Goal: Task Accomplishment & Management: Use online tool/utility

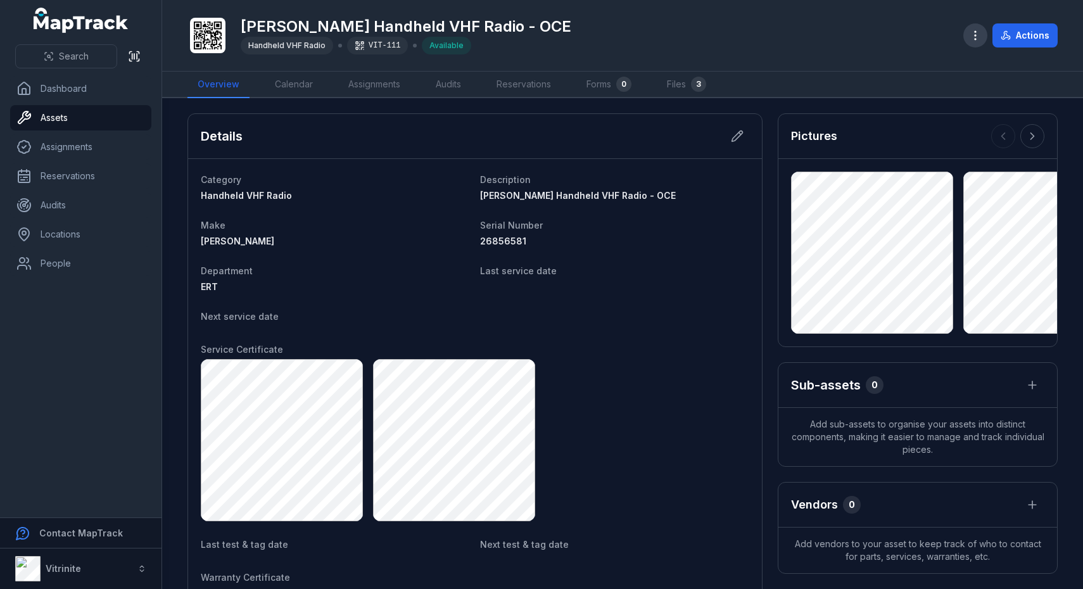
click at [980, 32] on icon "button" at bounding box center [975, 35] width 13 height 13
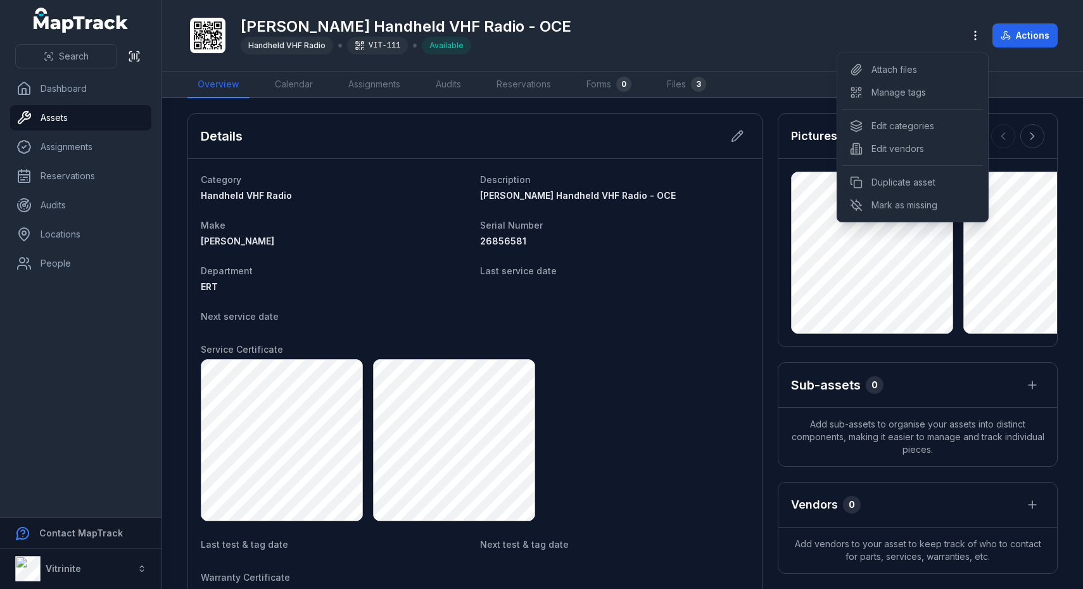
click at [720, 29] on div "[PERSON_NAME] Handheld VHF Radio - OCE Handheld VHF Radio VIT-111 Available Act…" at bounding box center [622, 35] width 870 height 61
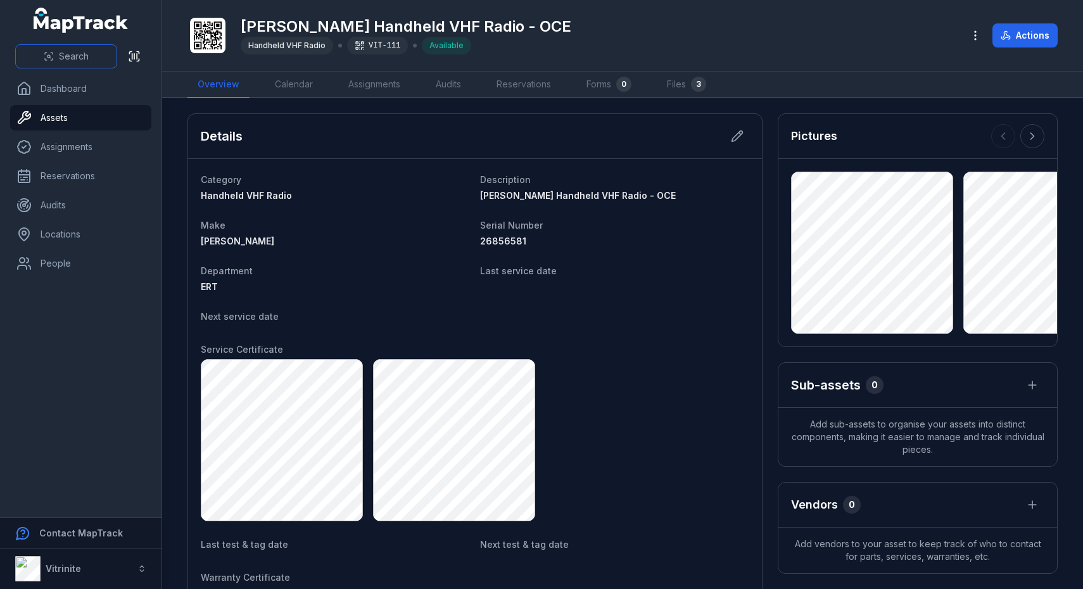
click at [52, 56] on icon at bounding box center [49, 56] width 10 height 10
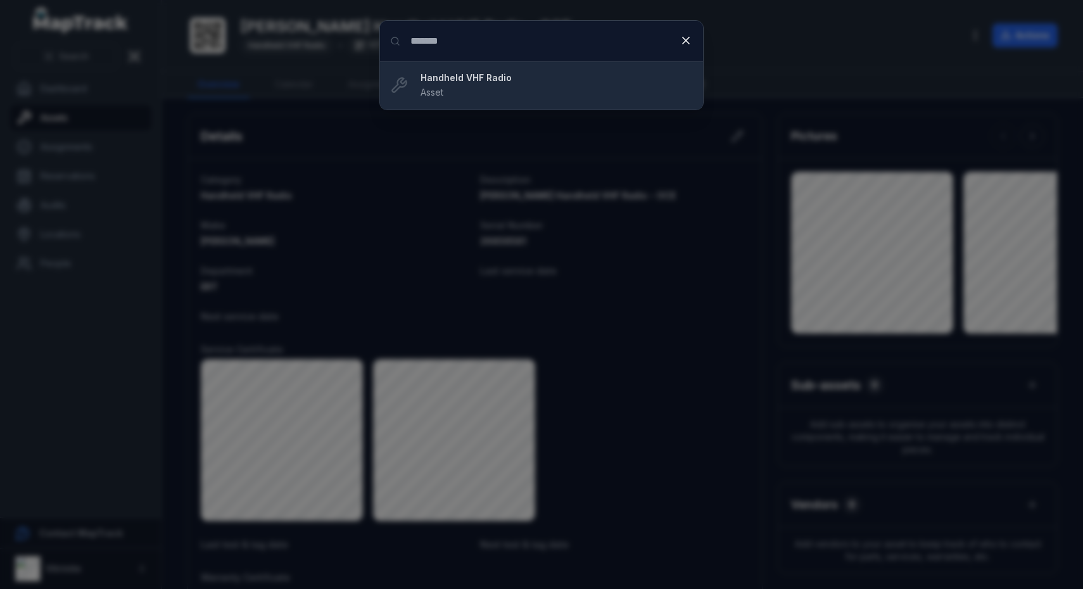
type input "*******"
click at [505, 80] on strong "Handheld VHF Radio" at bounding box center [556, 78] width 272 height 13
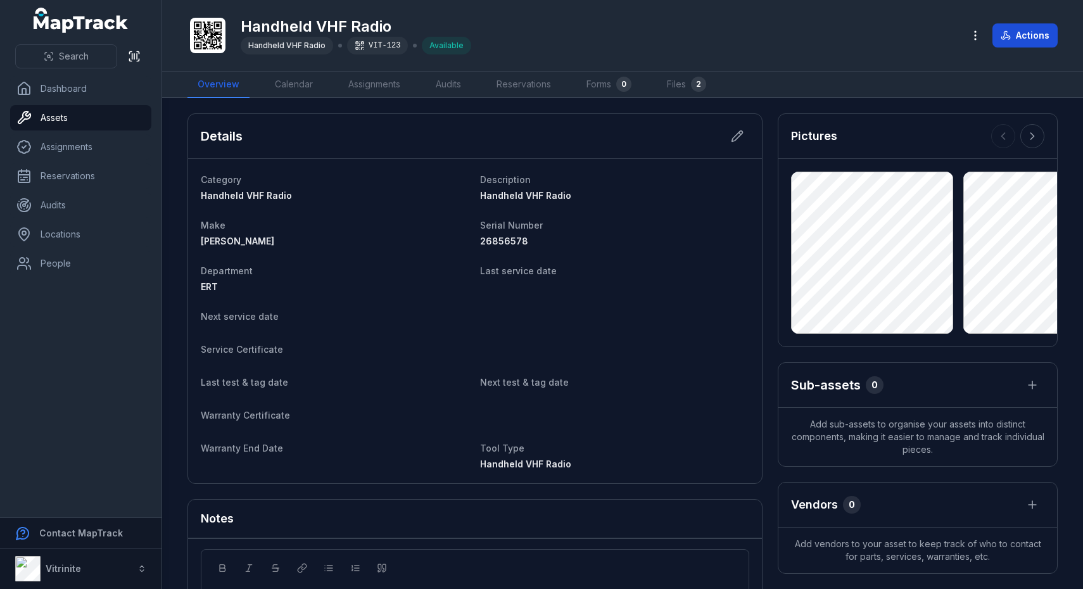
click at [1020, 30] on button "Actions" at bounding box center [1024, 35] width 65 height 24
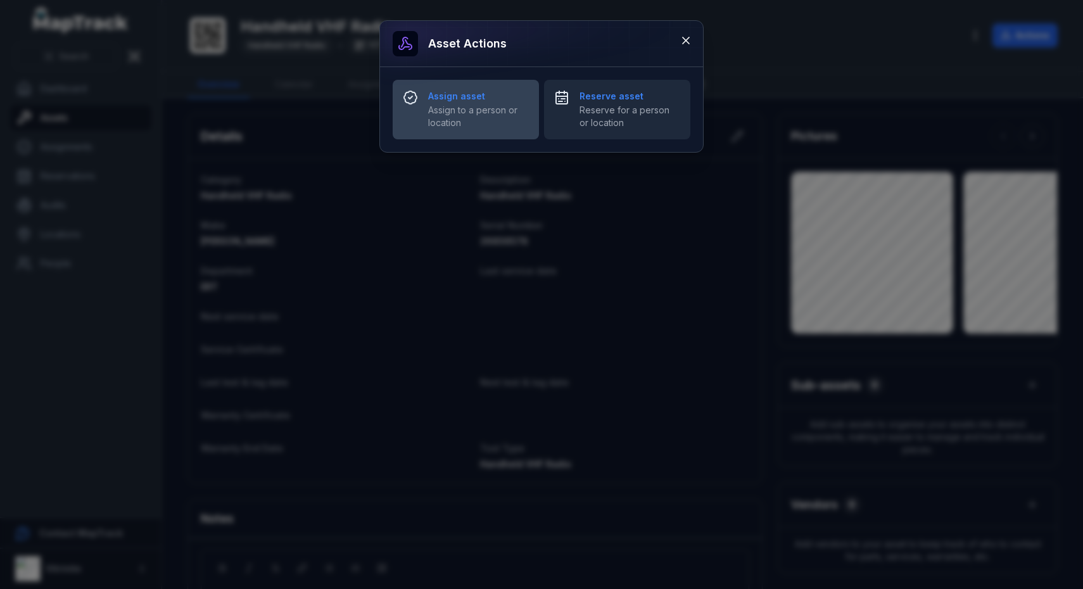
click at [531, 95] on button "Assign asset Assign to a person or location" at bounding box center [466, 110] width 146 height 60
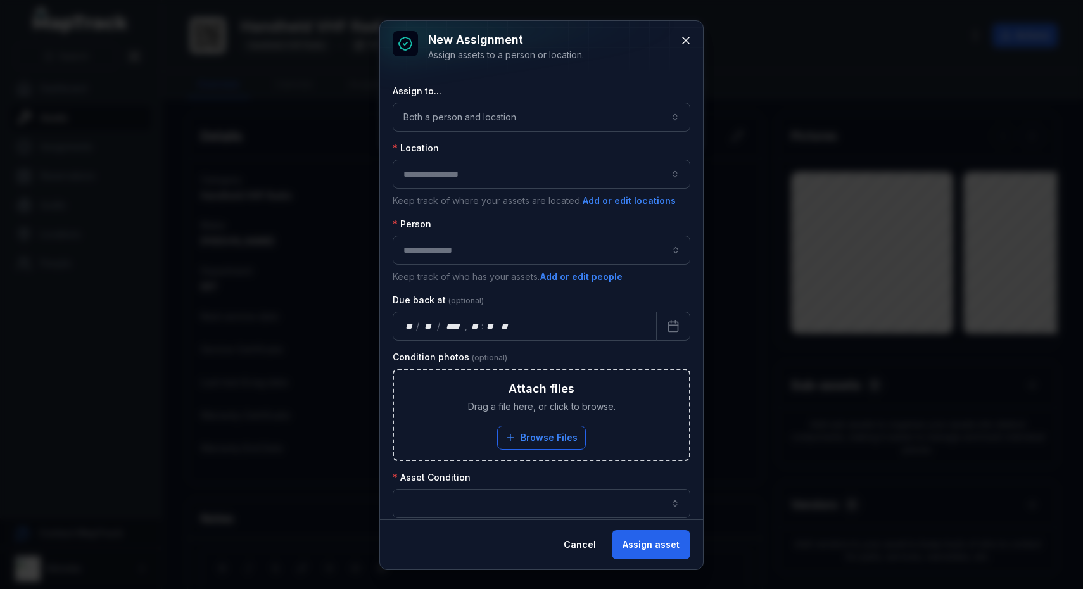
click at [538, 120] on button "Both a person and location ****" at bounding box center [542, 117] width 298 height 29
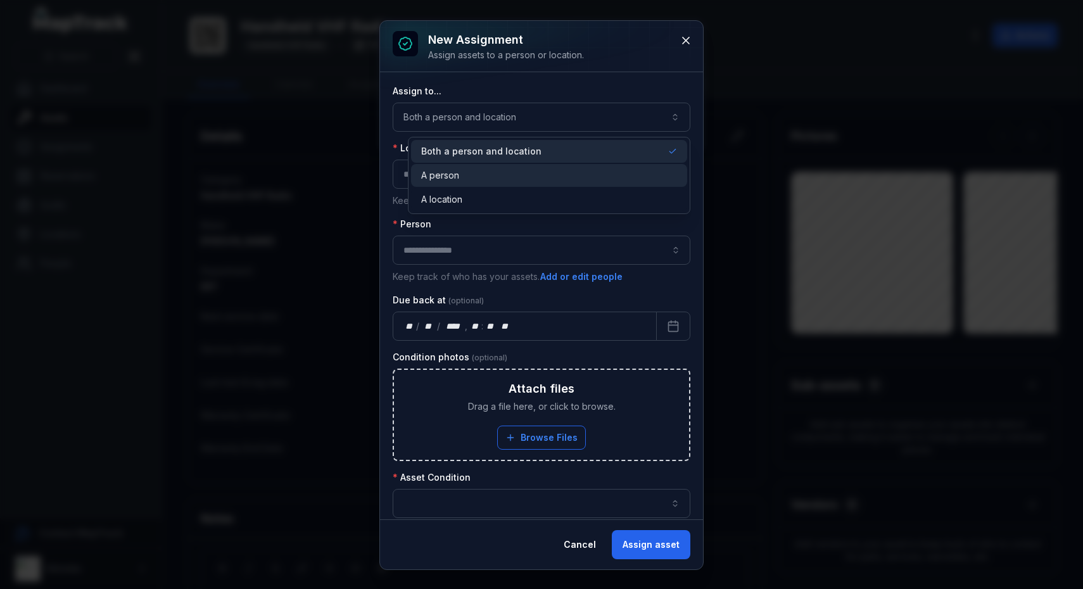
click at [508, 173] on div "A person" at bounding box center [549, 175] width 256 height 13
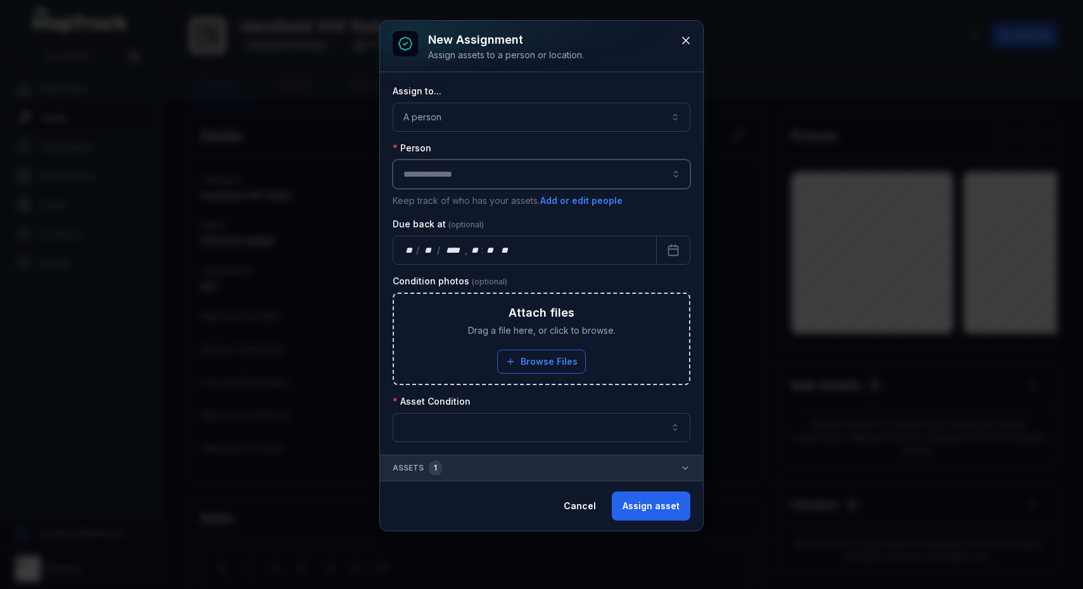
click at [503, 179] on input "assignment-add:person-label" at bounding box center [542, 174] width 298 height 29
type input "**********"
click at [504, 208] on div "[PERSON_NAME]" at bounding box center [541, 208] width 271 height 13
click at [407, 253] on div "**" at bounding box center [409, 250] width 13 height 13
click at [467, 436] on button "button" at bounding box center [542, 427] width 298 height 29
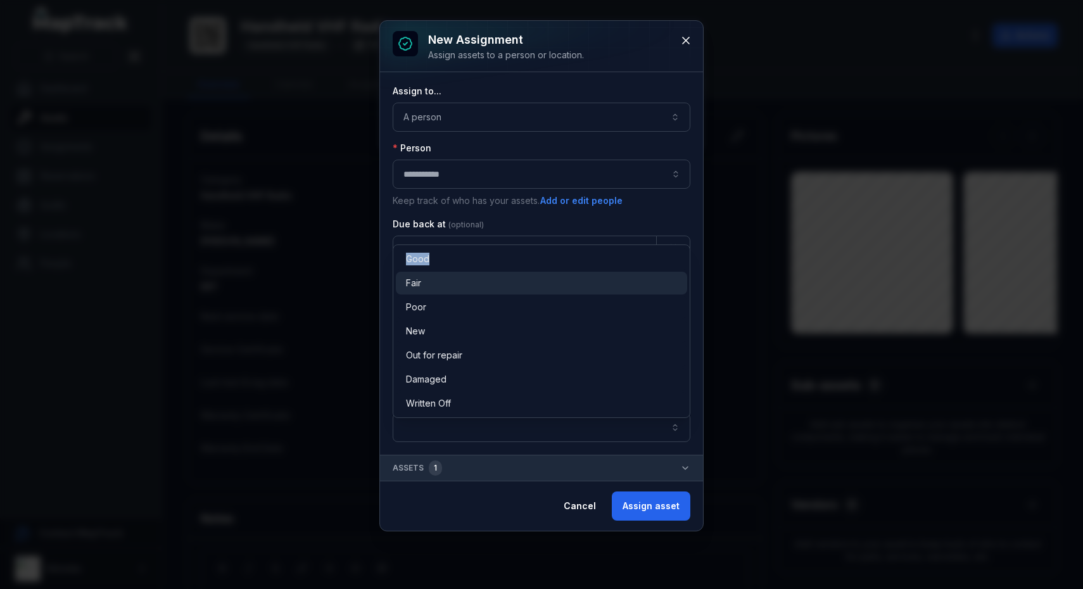
drag, startPoint x: 508, startPoint y: 273, endPoint x: 512, endPoint y: 246, distance: 27.0
click at [512, 246] on div "Good Fair Poor New Out for repair Damaged Written Off" at bounding box center [542, 330] width 298 height 173
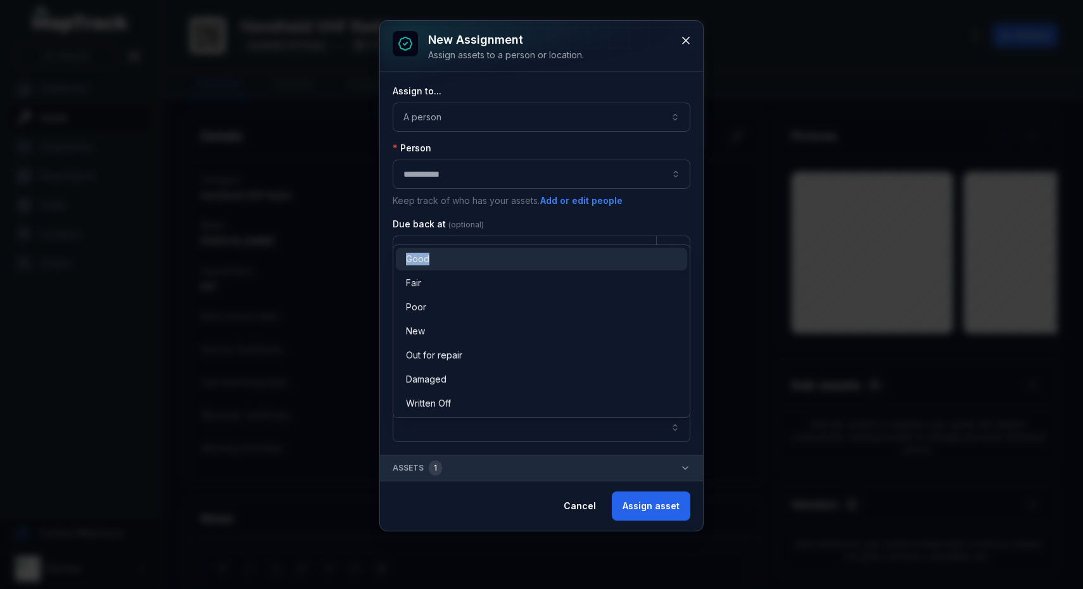
click at [503, 249] on div "Good" at bounding box center [541, 259] width 291 height 23
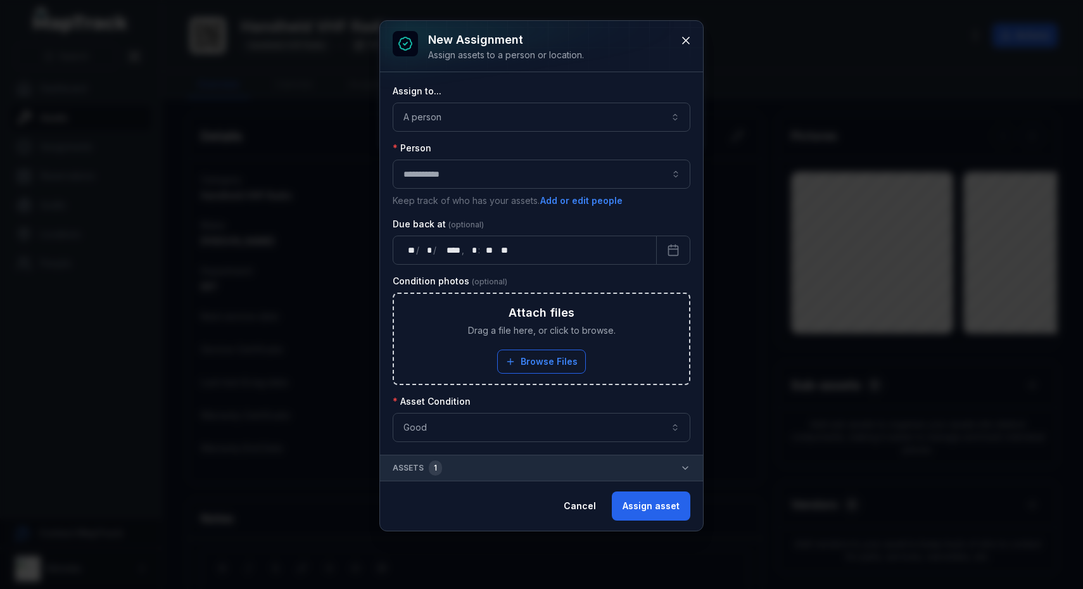
click at [565, 463] on button "Assets 1" at bounding box center [541, 467] width 323 height 25
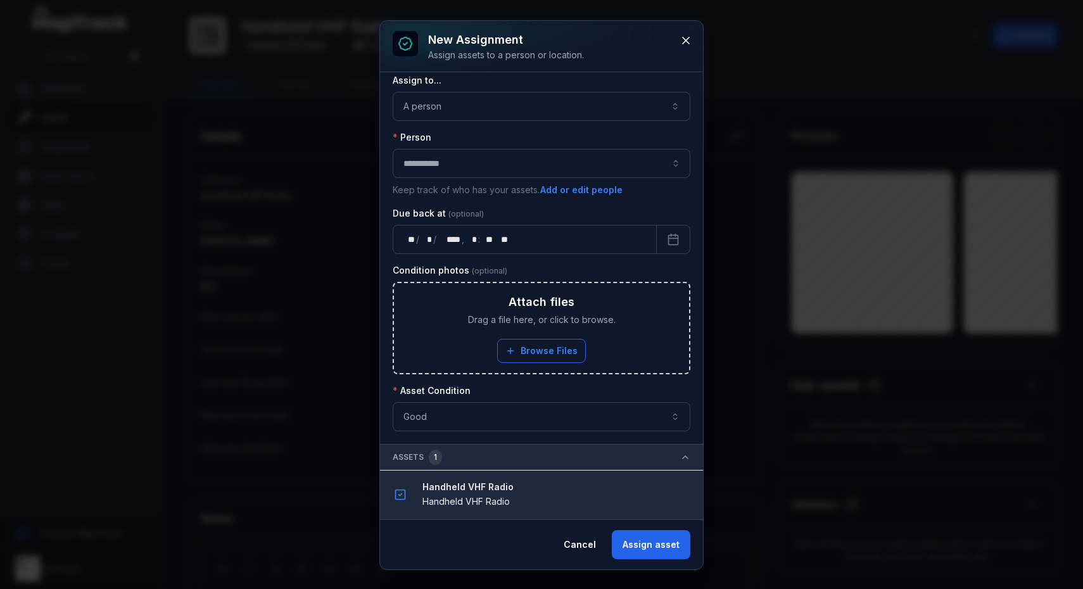
scroll to position [11, 0]
click at [658, 542] on button "Assign asset" at bounding box center [651, 544] width 79 height 29
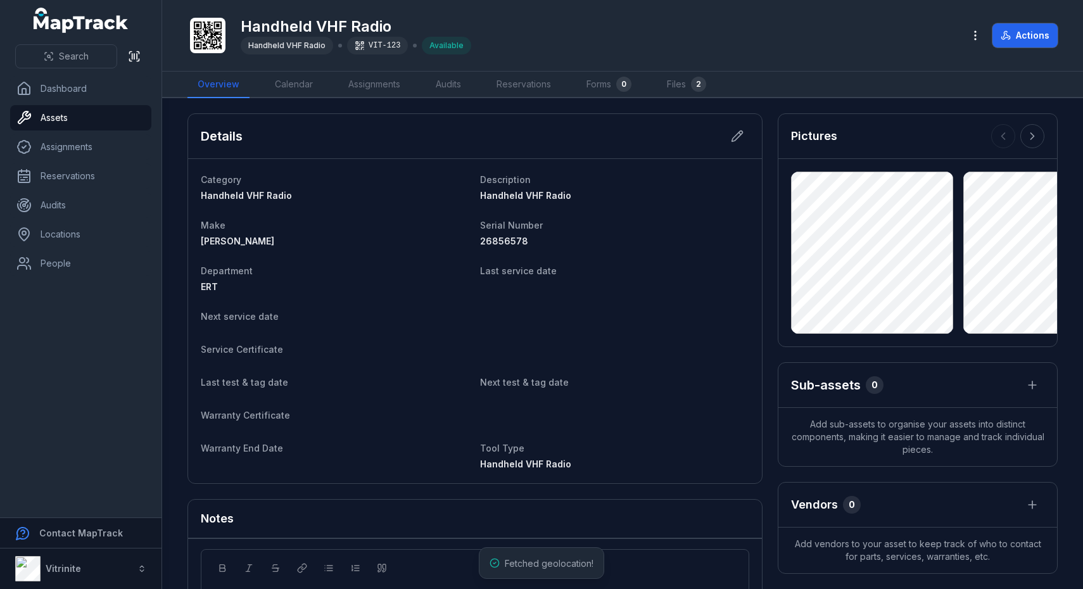
scroll to position [205, 0]
